Goal: Task Accomplishment & Management: Use online tool/utility

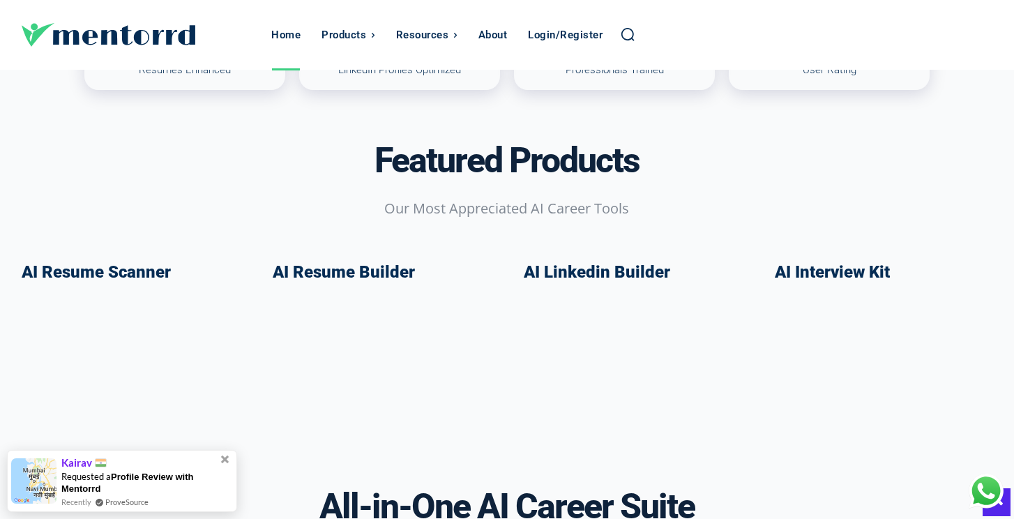
scroll to position [766, 0]
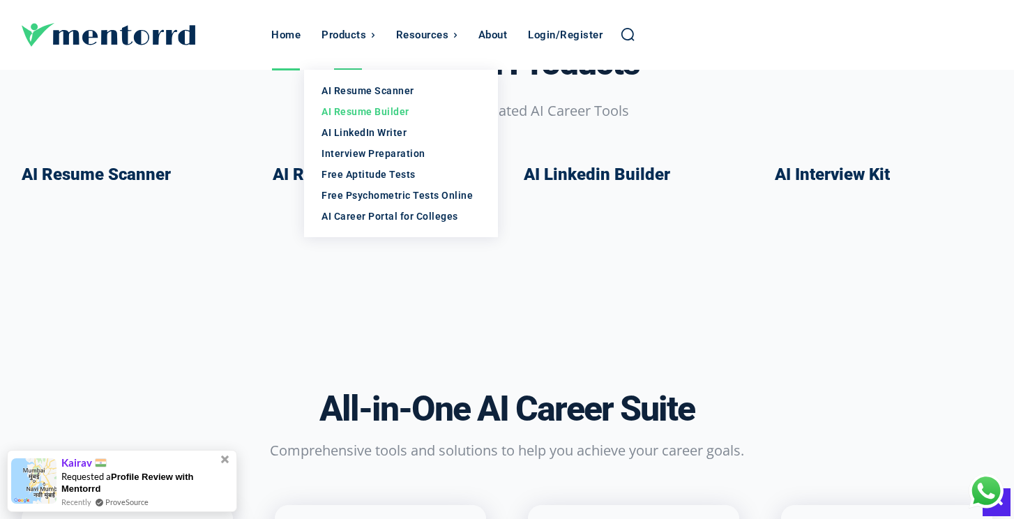
click at [372, 109] on div "AI Resume Builder" at bounding box center [400, 112] width 159 height 14
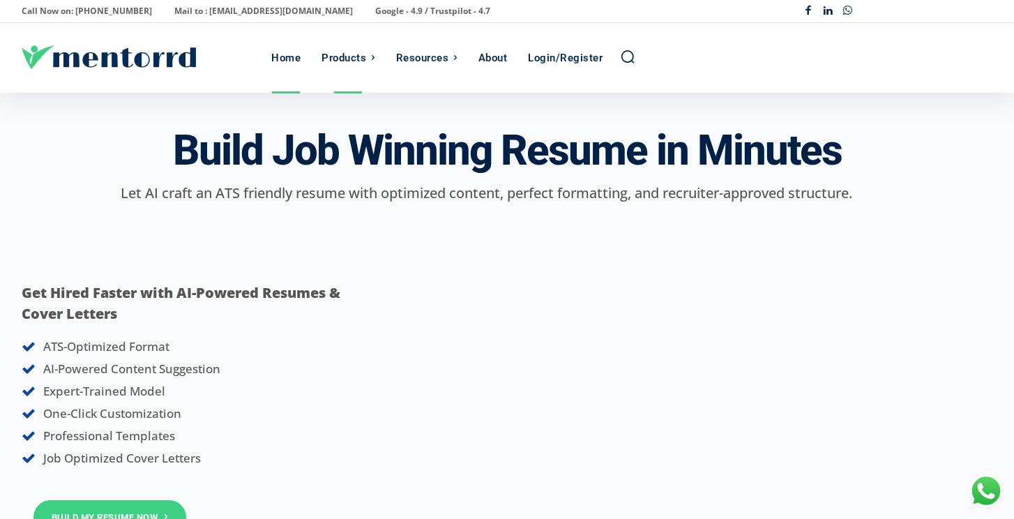
click at [283, 52] on div "Home" at bounding box center [285, 58] width 29 height 70
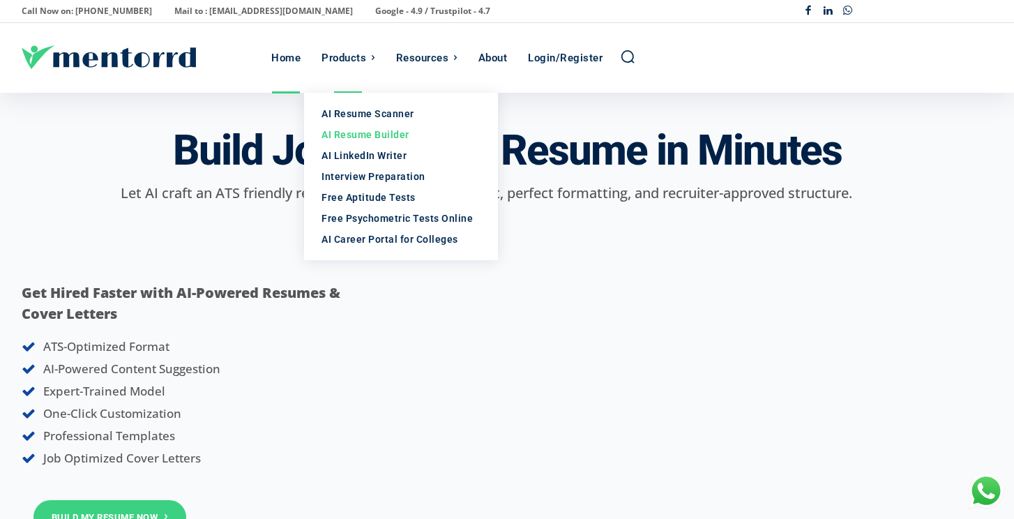
click at [285, 56] on div "Home" at bounding box center [285, 58] width 29 height 70
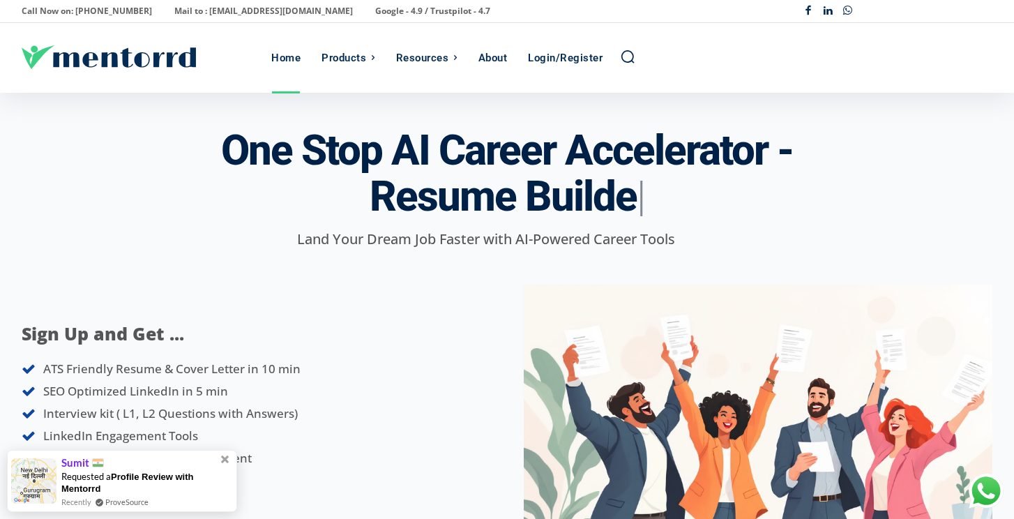
click at [162, 64] on icon "Logo" at bounding box center [109, 57] width 174 height 24
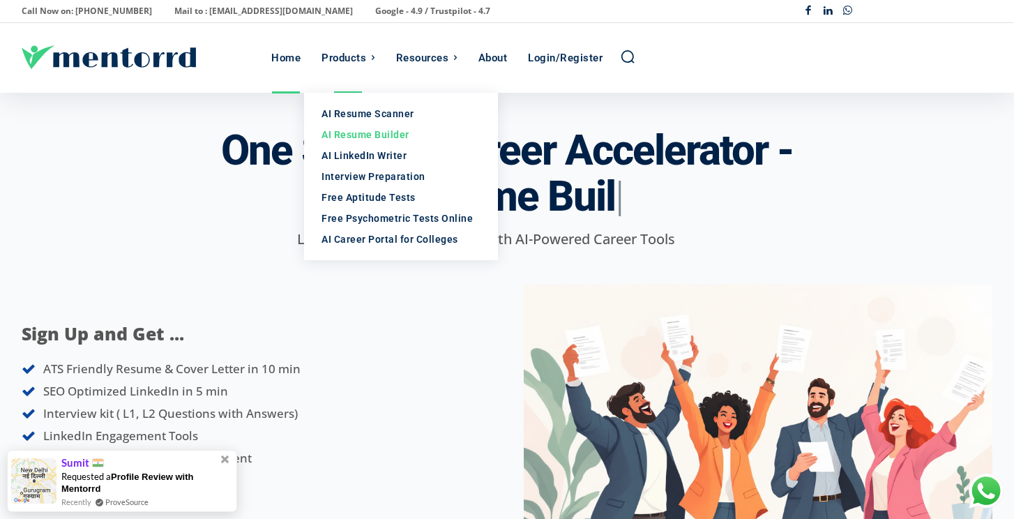
click at [341, 135] on div "AI Resume Builder" at bounding box center [400, 135] width 159 height 14
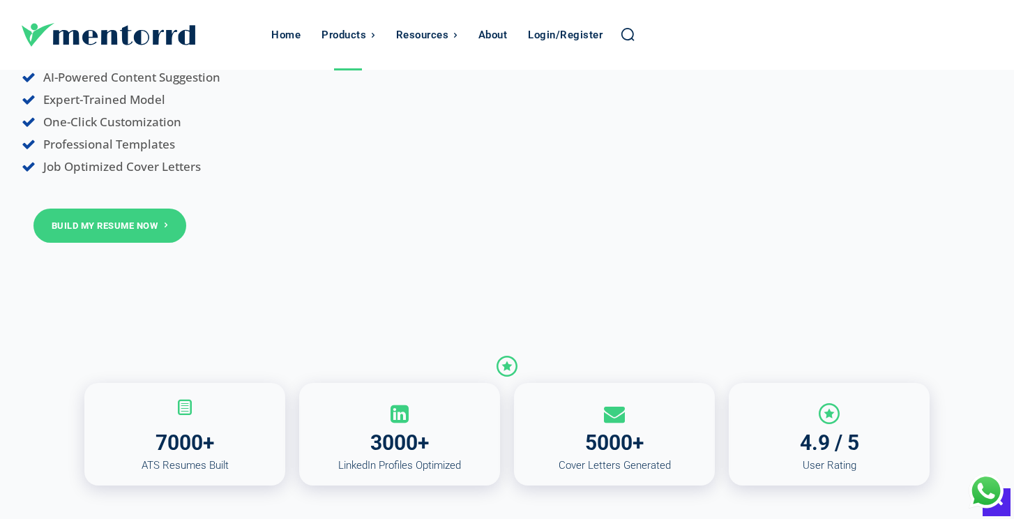
scroll to position [294, 0]
